Goal: Task Accomplishment & Management: Use online tool/utility

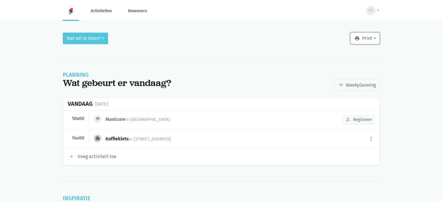
click at [368, 37] on button "print Print" at bounding box center [365, 39] width 29 height 12
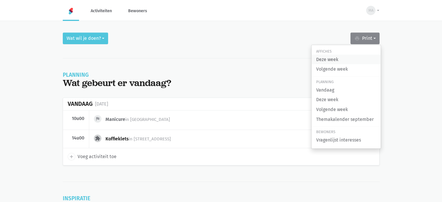
click at [337, 58] on link "Deze week" at bounding box center [346, 60] width 69 height 10
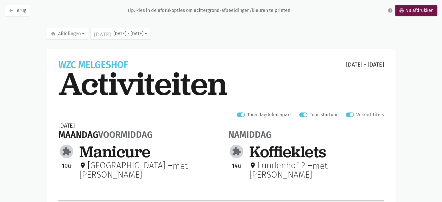
click at [356, 115] on label "Verkort titels" at bounding box center [370, 115] width 28 height 8
click at [351, 115] on input "Verkort titels" at bounding box center [348, 114] width 5 height 6
checkbox input "false"
click at [420, 13] on link "print Nu afdrukken" at bounding box center [416, 11] width 42 height 12
